Goal: Task Accomplishment & Management: Use online tool/utility

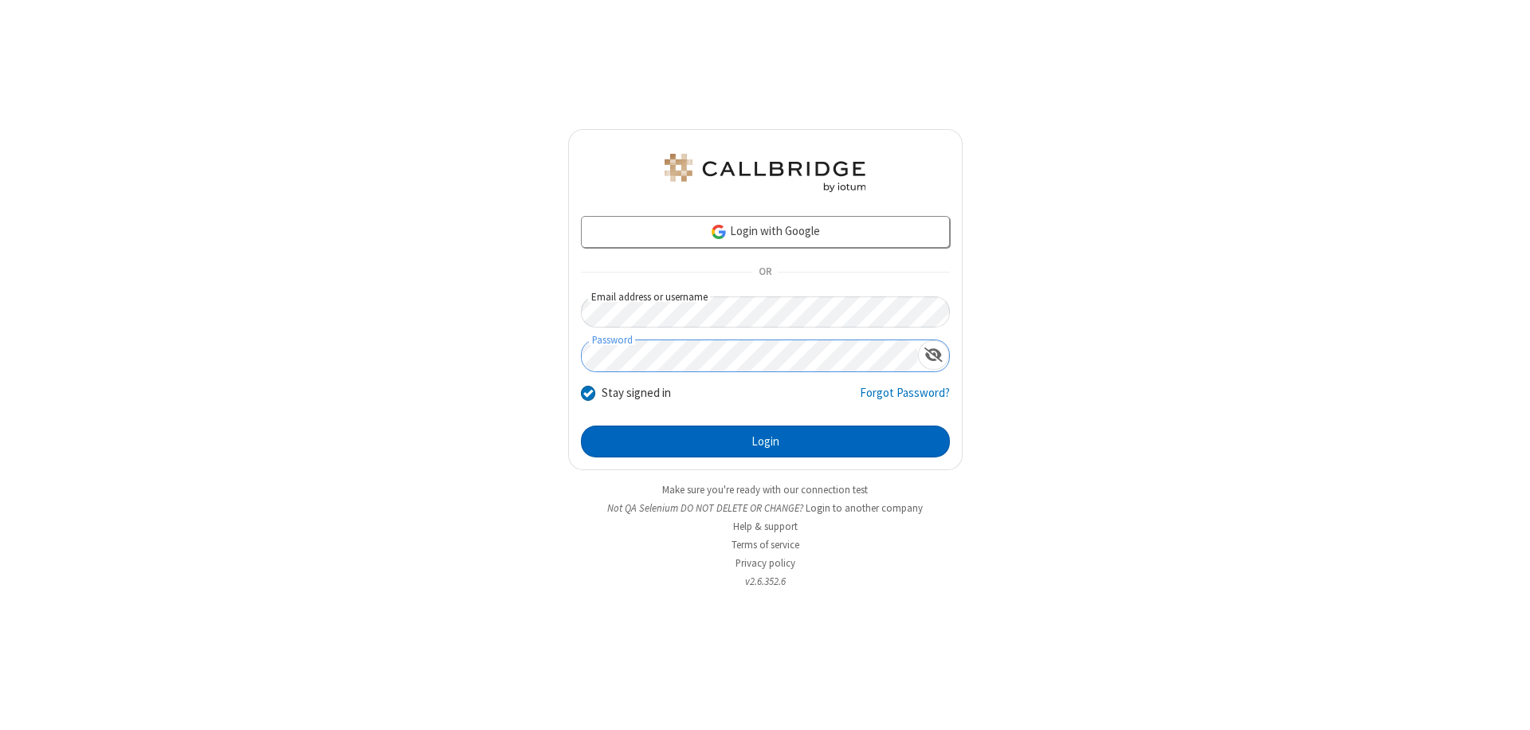
click at [765, 442] on button "Login" at bounding box center [765, 442] width 369 height 32
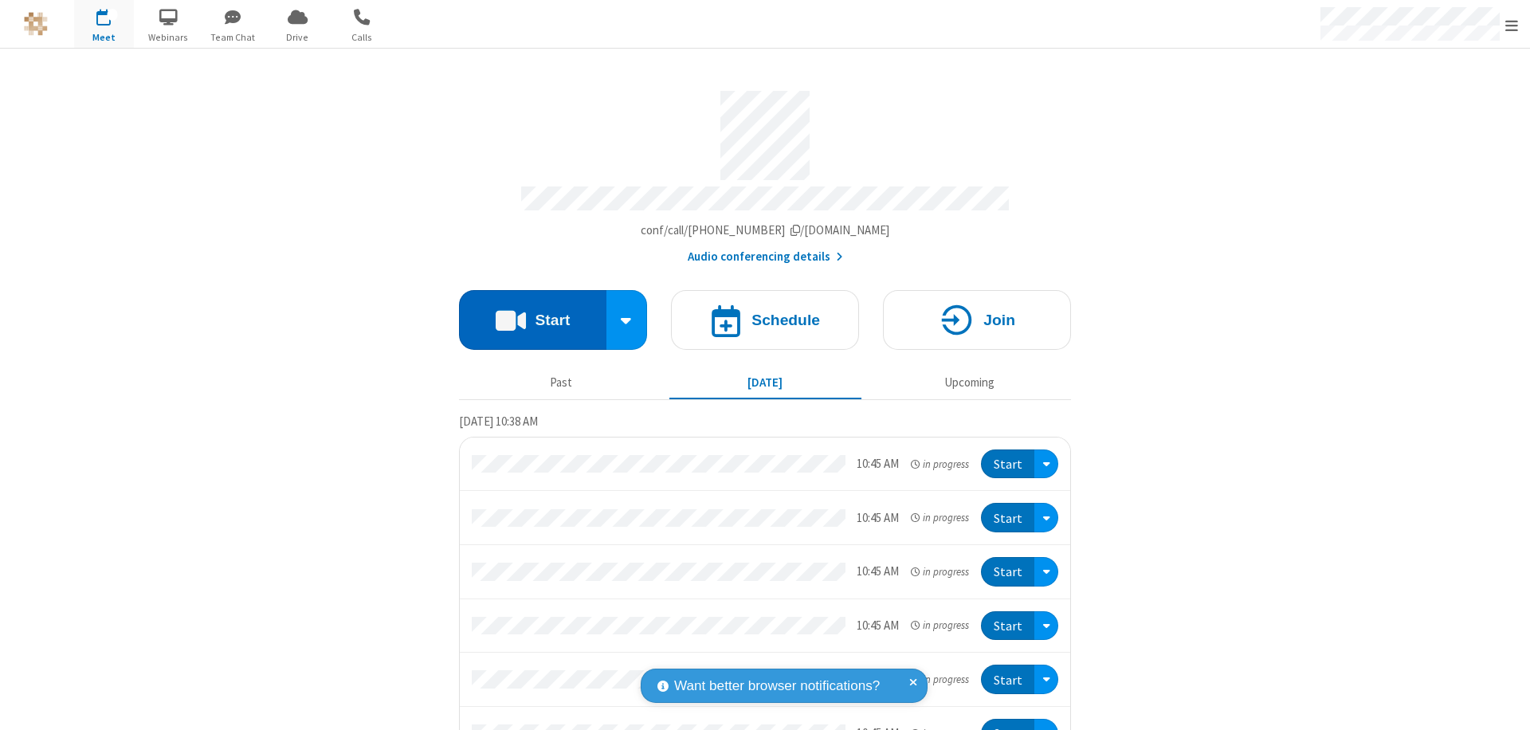
click at [526, 312] on button "Start" at bounding box center [532, 320] width 147 height 60
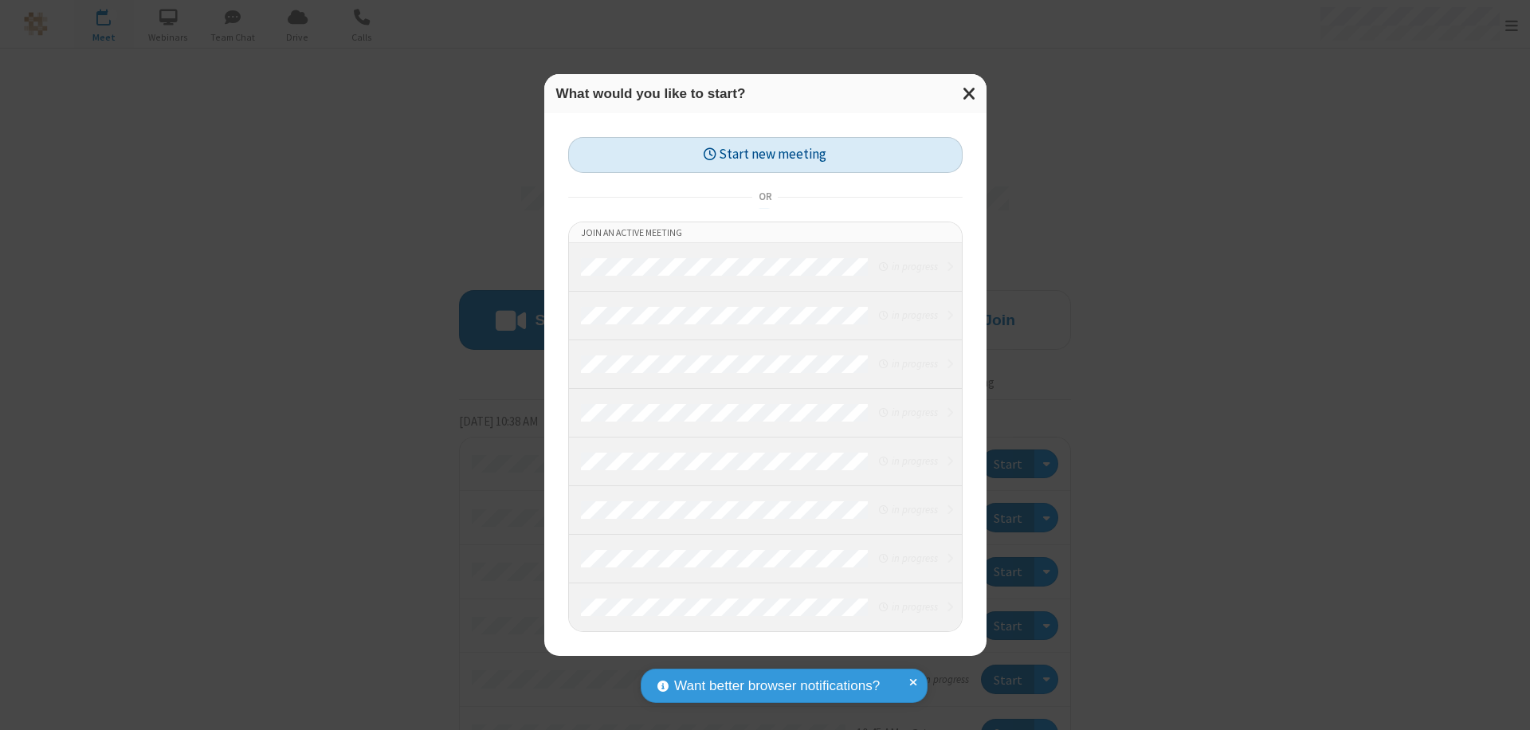
click at [765, 155] on button "Start new meeting" at bounding box center [765, 155] width 395 height 36
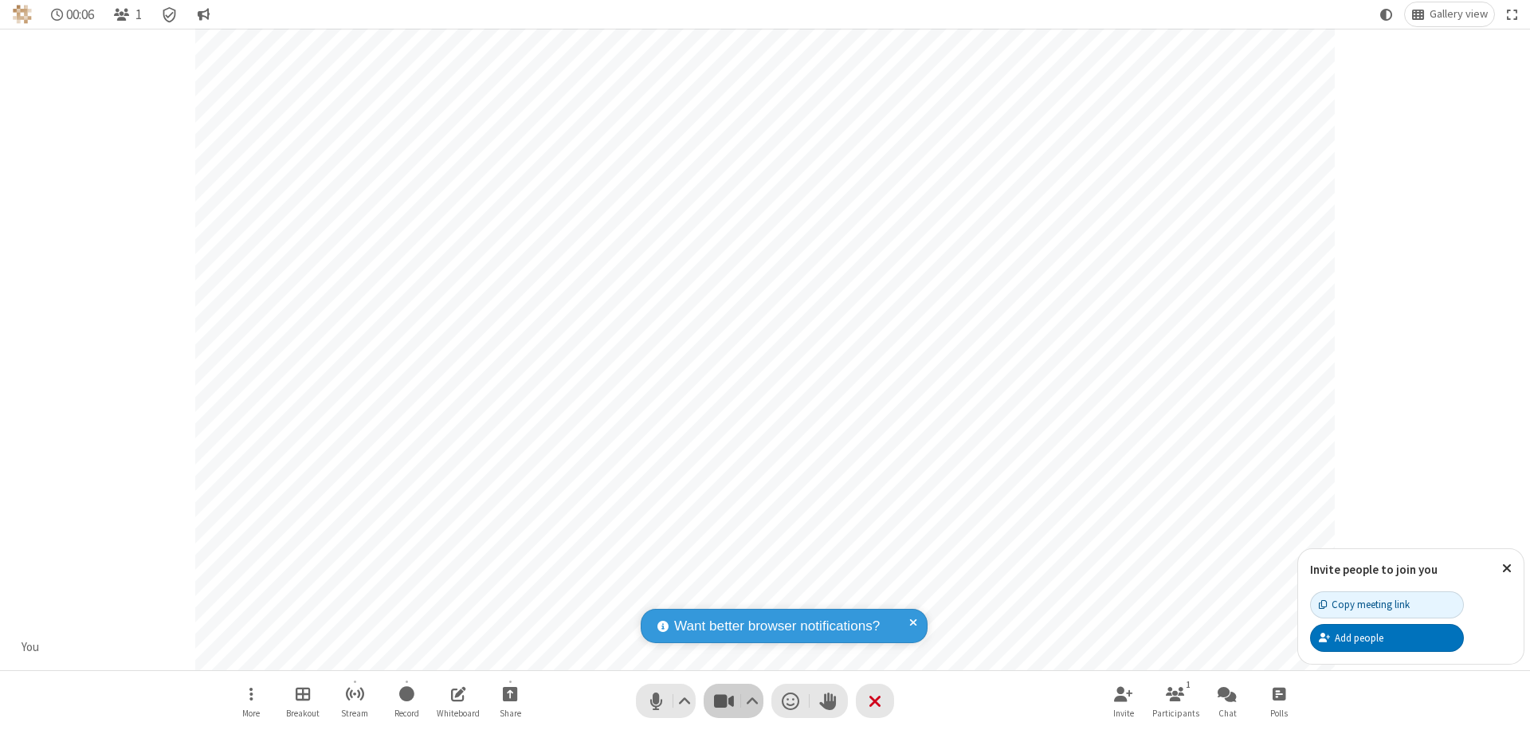
click at [724, 701] on span "Stop video (⌘+Shift+V)" at bounding box center [724, 700] width 24 height 23
click at [724, 701] on span "Start video (⌘+Shift+V)" at bounding box center [724, 700] width 24 height 23
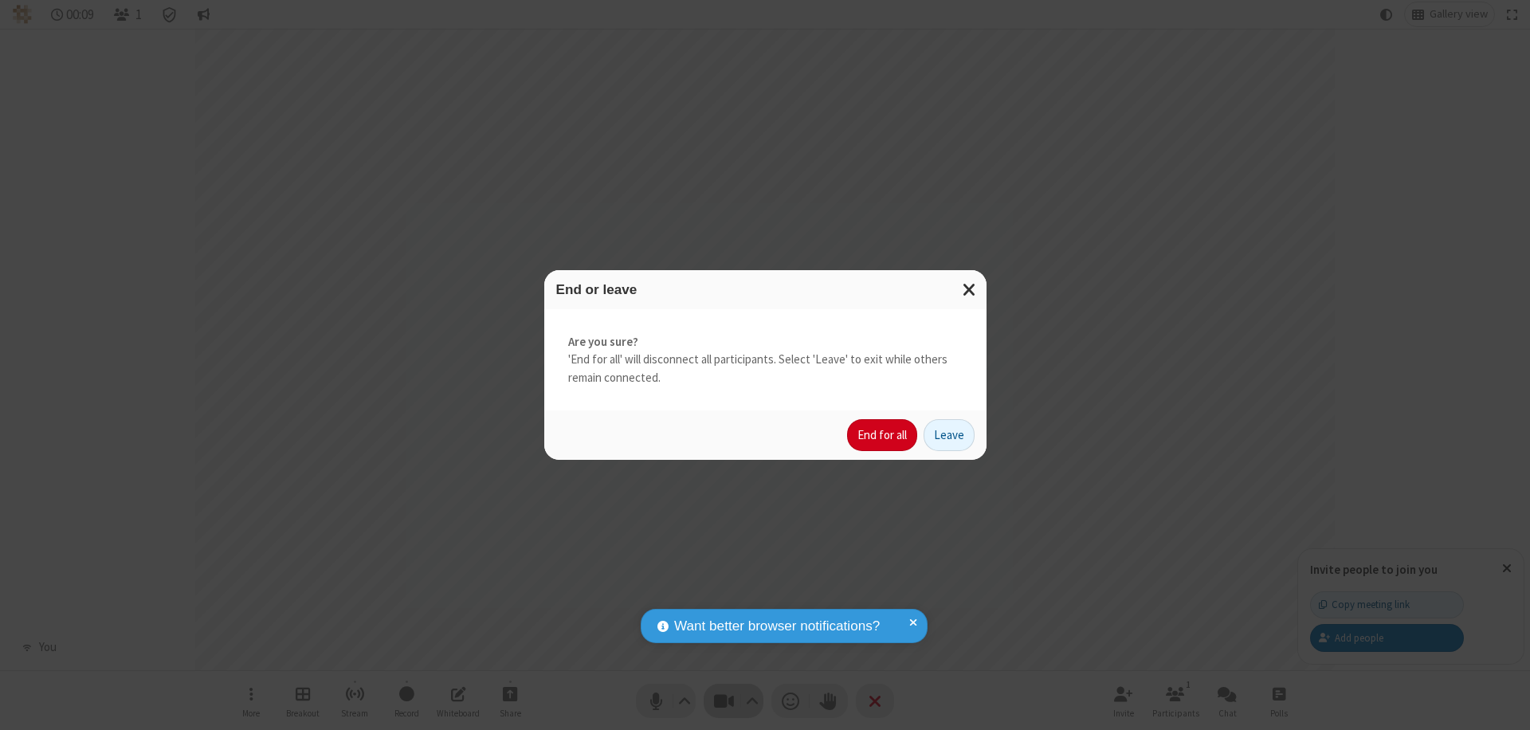
click at [883, 435] on button "End for all" at bounding box center [882, 435] width 70 height 32
